Goal: Task Accomplishment & Management: Manage account settings

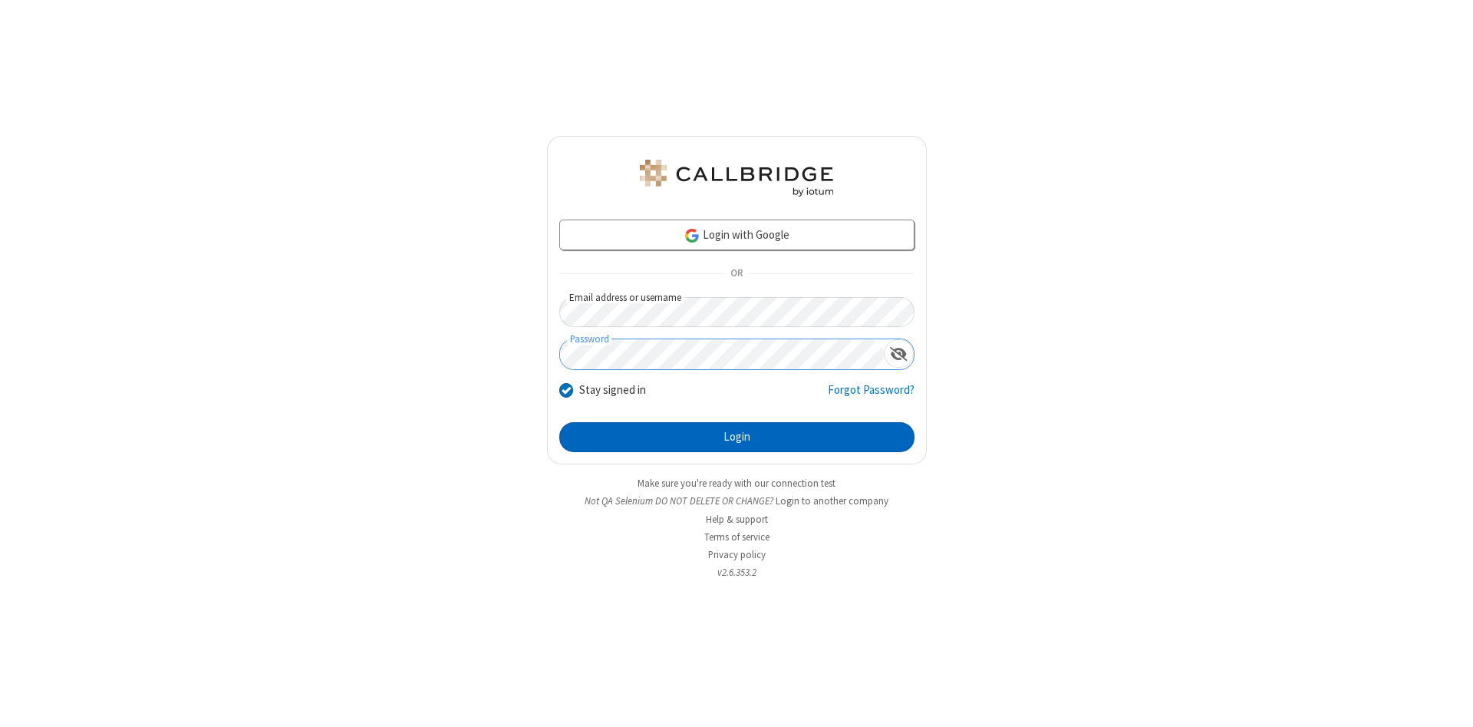
click at [737, 437] on button "Login" at bounding box center [736, 437] width 355 height 31
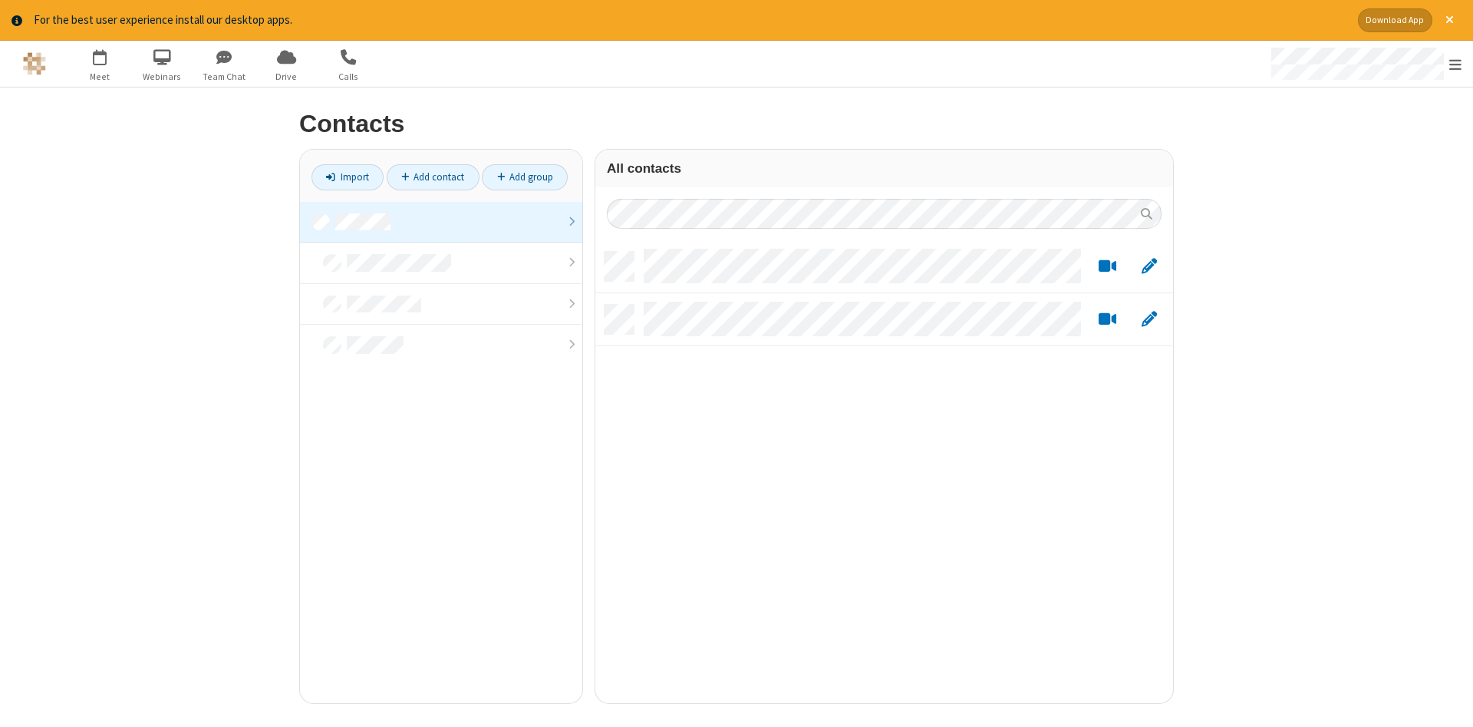
click at [441, 222] on link at bounding box center [441, 222] width 282 height 41
click at [433, 176] on link "Add contact" at bounding box center [433, 177] width 93 height 26
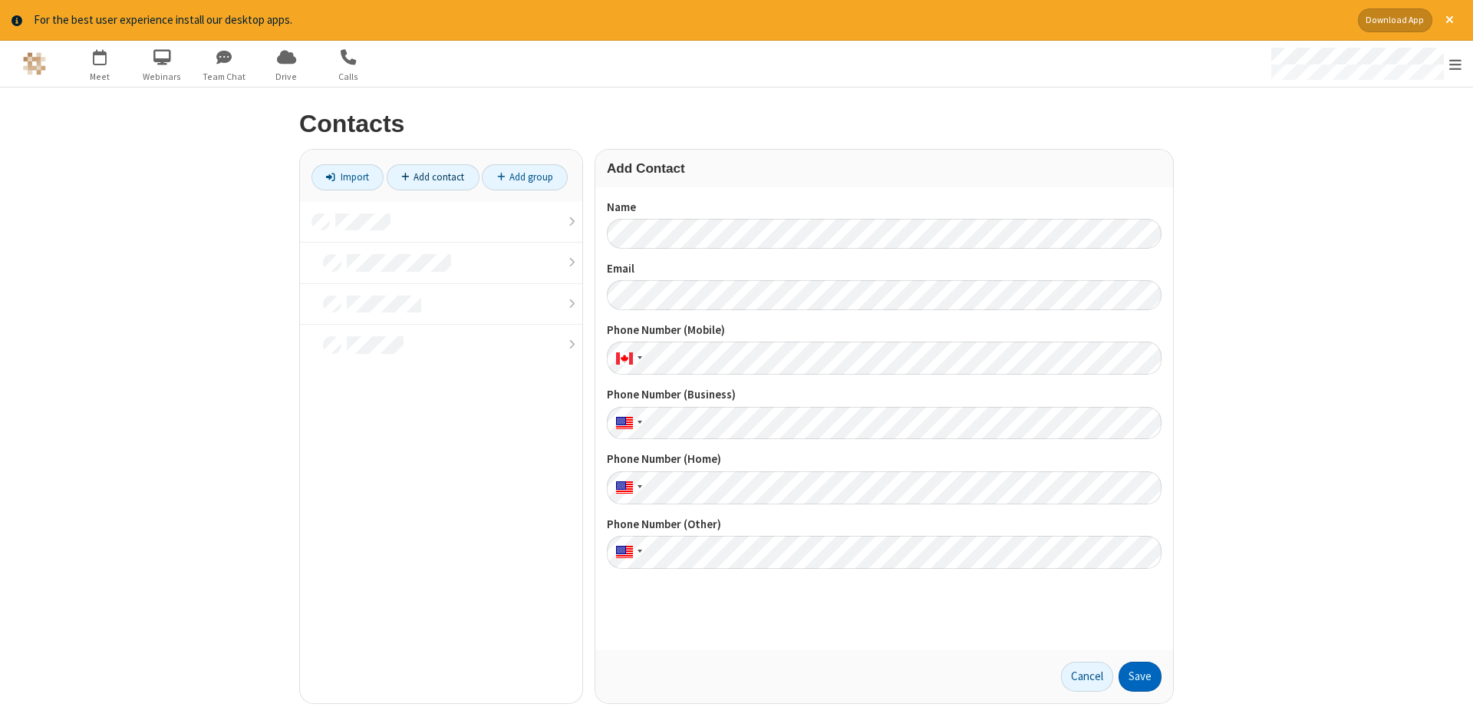
click at [1140, 676] on button "Save" at bounding box center [1140, 676] width 43 height 31
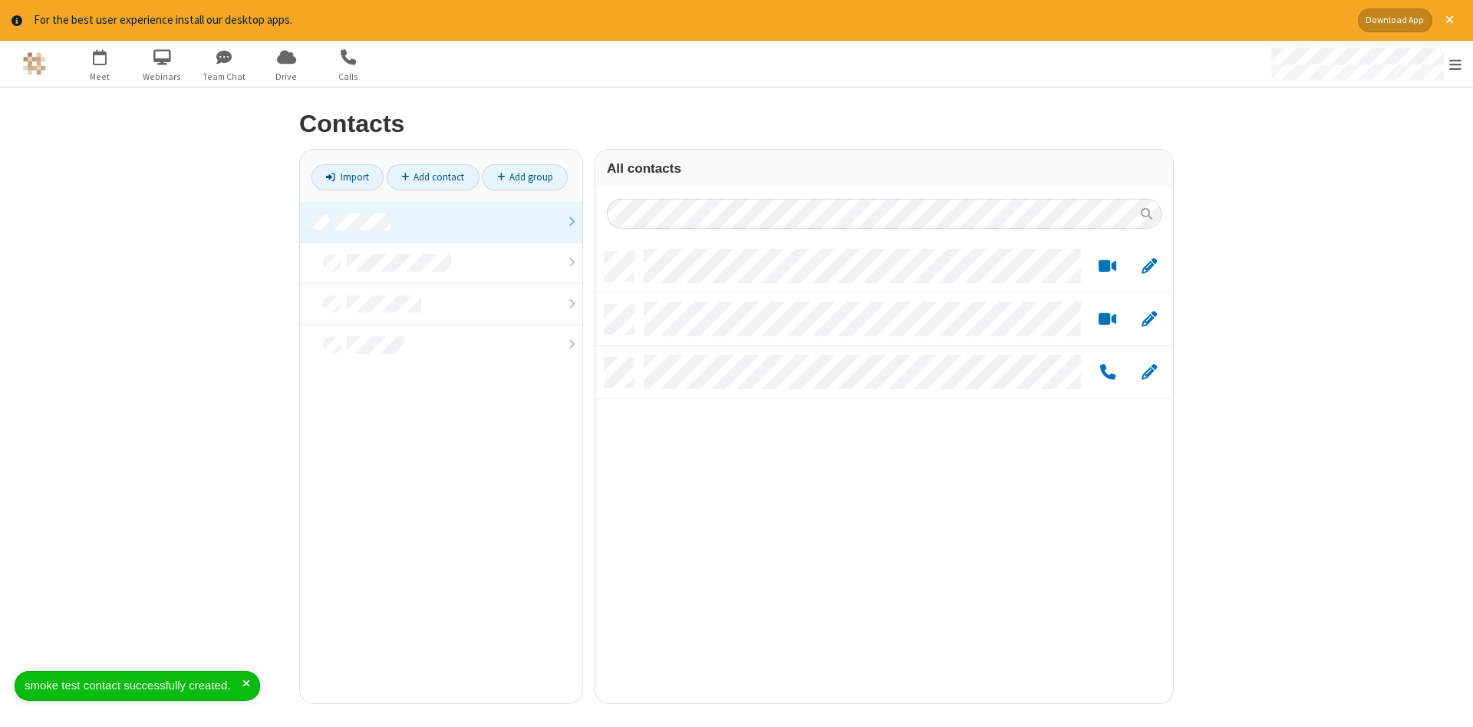
scroll to position [463, 578]
